Goal: Task Accomplishment & Management: Use online tool/utility

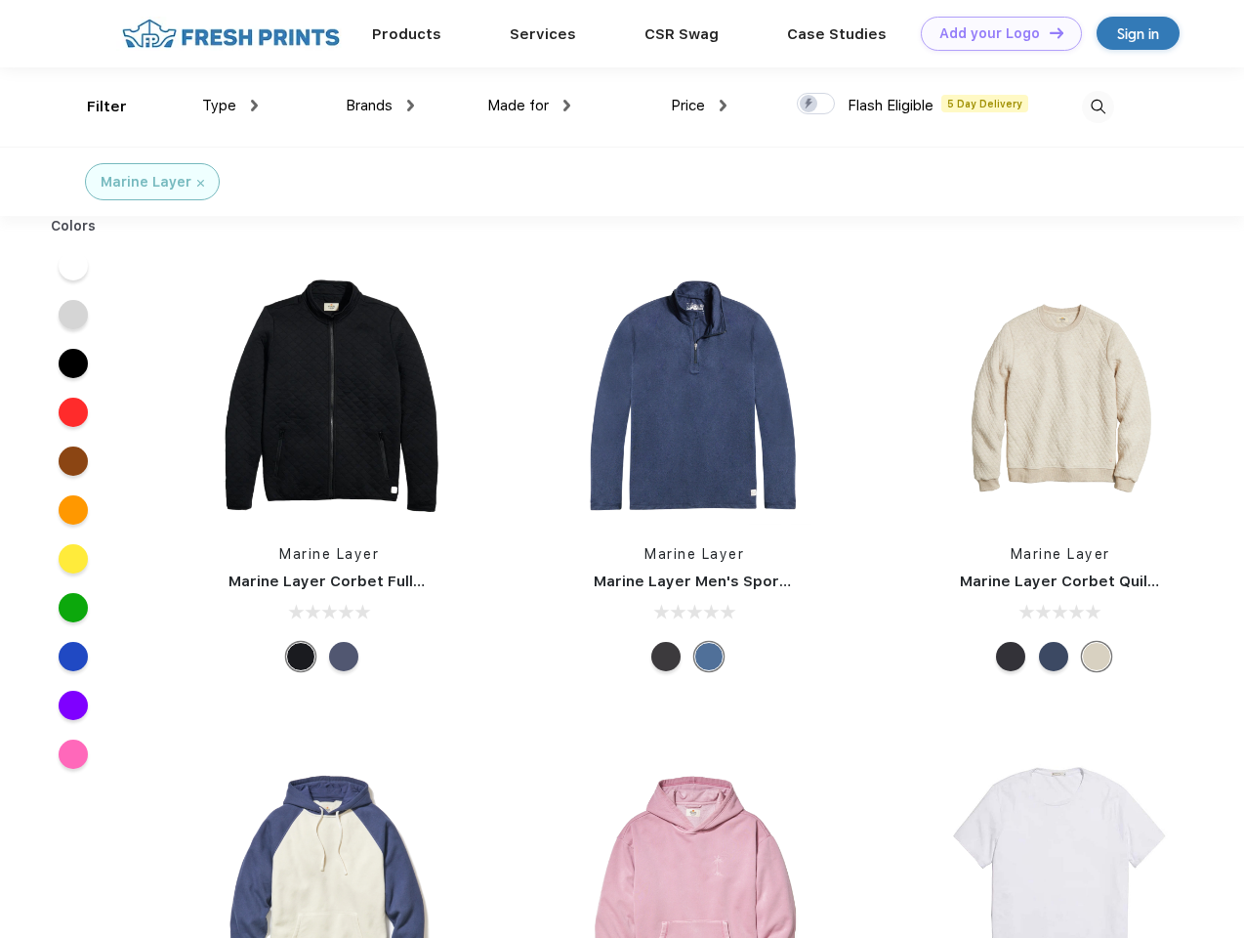
click at [994, 33] on link "Add your Logo Design Tool" at bounding box center [1001, 34] width 161 height 34
click at [0, 0] on div "Design Tool" at bounding box center [0, 0] width 0 height 0
click at [1048, 32] on link "Add your Logo Design Tool" at bounding box center [1001, 34] width 161 height 34
click at [94, 106] on div "Filter" at bounding box center [107, 107] width 40 height 22
click at [231, 105] on span "Type" at bounding box center [219, 106] width 34 height 18
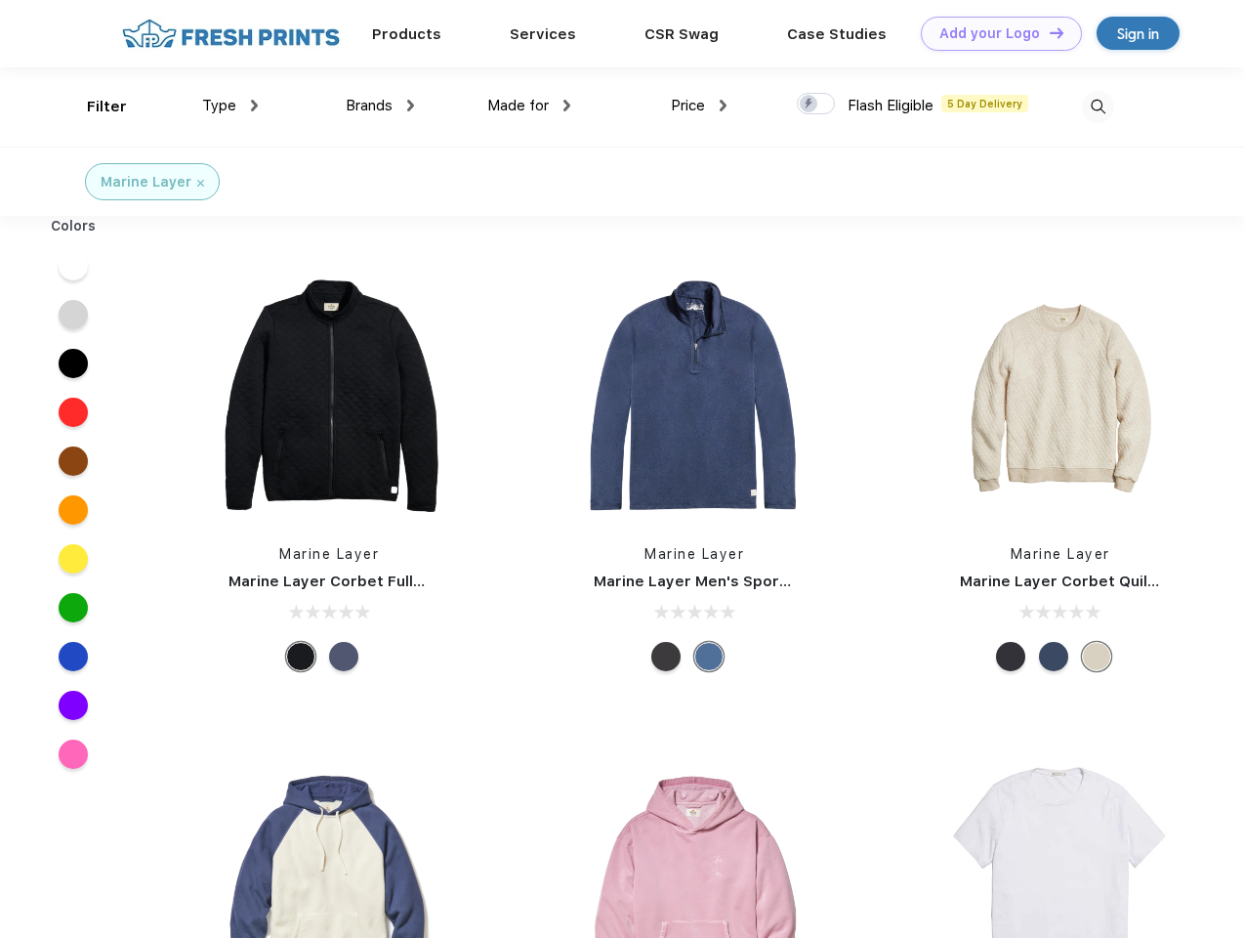
click at [380, 105] on span "Brands" at bounding box center [369, 106] width 47 height 18
click at [529, 105] on span "Made for" at bounding box center [518, 106] width 62 height 18
click at [699, 105] on span "Price" at bounding box center [688, 106] width 34 height 18
click at [817, 105] on div at bounding box center [816, 103] width 38 height 21
click at [810, 105] on input "checkbox" at bounding box center [803, 98] width 13 height 13
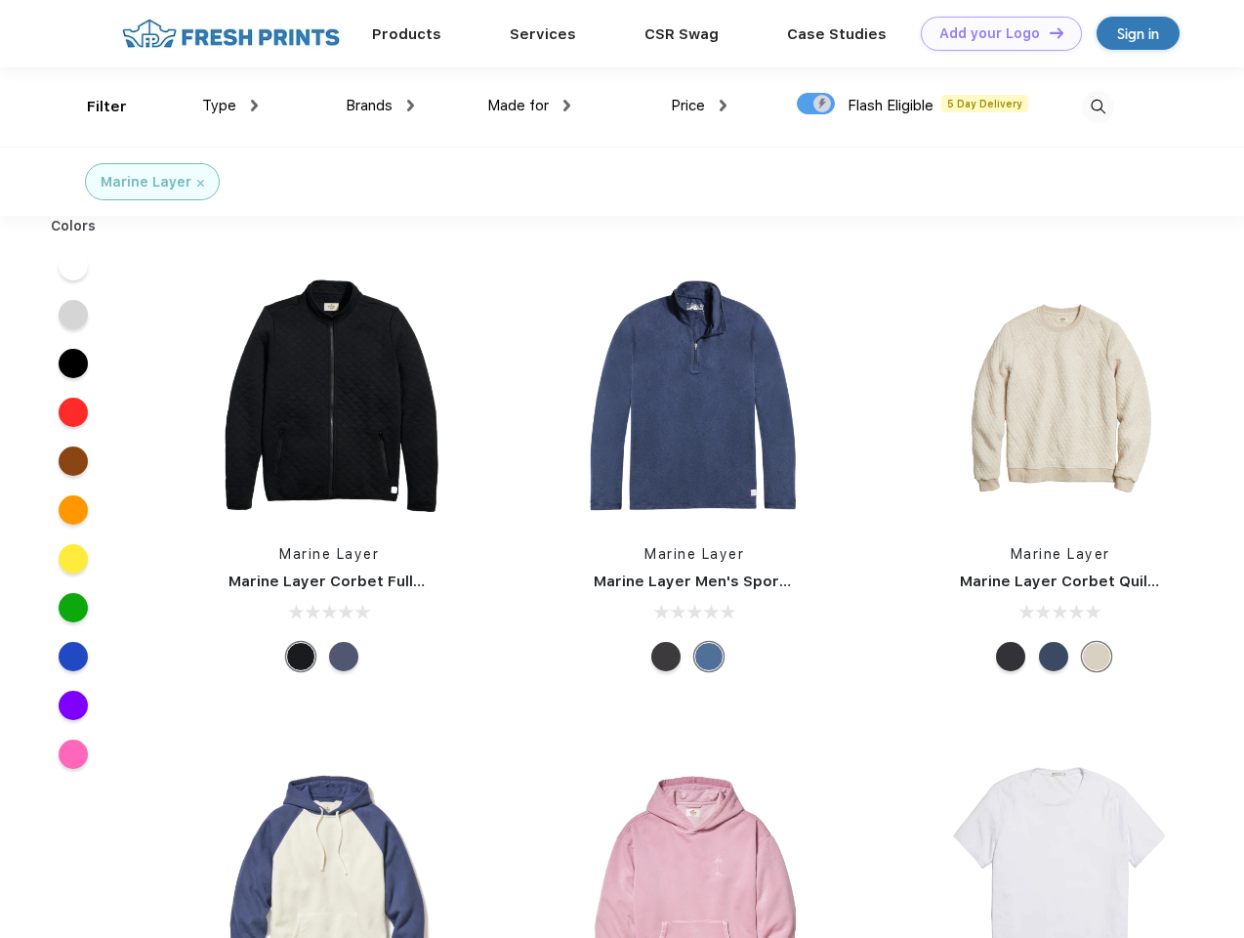
click at [1098, 106] on img at bounding box center [1098, 107] width 32 height 32
